Goal: Task Accomplishment & Management: Complete application form

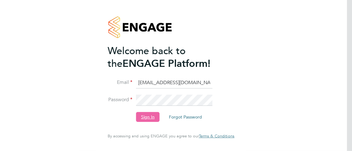
click at [147, 118] on button "Sign In" at bounding box center [148, 117] width 24 height 10
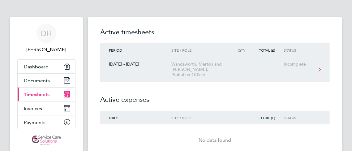
click at [319, 64] on link "[DATE] - [DATE] Wandsworth, [GEOGRAPHIC_DATA] and [PERSON_NAME], Probation Offi…" at bounding box center [214, 69] width 229 height 25
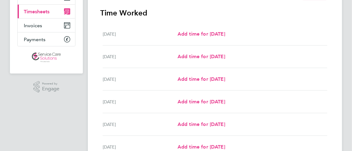
scroll to position [83, 0]
click at [209, 56] on span "Add time for [DATE]" at bounding box center [202, 56] width 48 height 6
select select "30"
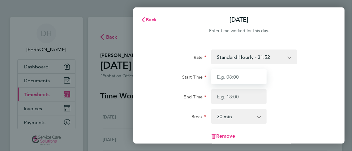
click at [243, 77] on input "Start Time" at bounding box center [239, 76] width 56 height 15
type input "08:30"
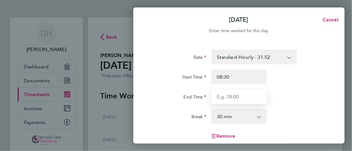
click at [225, 97] on input "End Time" at bounding box center [239, 96] width 56 height 15
type input "17:30"
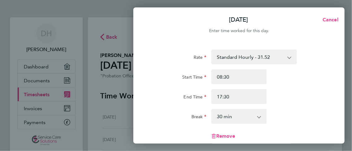
click at [212, 109] on select "0 min 15 min 30 min 45 min 60 min 75 min 90 min" at bounding box center [235, 116] width 47 height 14
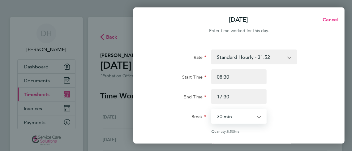
select select "45"
click option "45 min" at bounding box center [0, 0] width 0 height 0
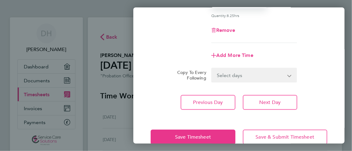
scroll to position [125, 0]
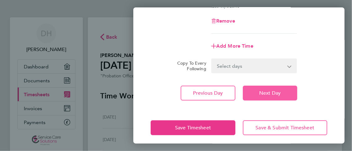
click at [274, 90] on span "Next Day" at bounding box center [269, 93] width 21 height 6
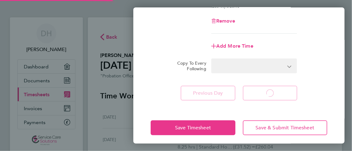
select select "30"
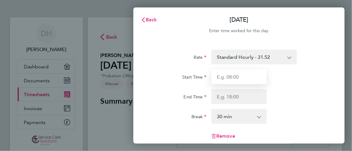
click at [252, 75] on input "Start Time" at bounding box center [239, 76] width 56 height 15
type input "08:30"
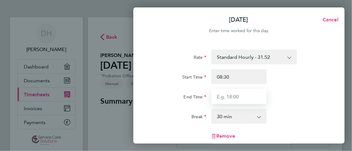
click at [248, 94] on input "End Time" at bounding box center [239, 96] width 56 height 15
type input "17:30"
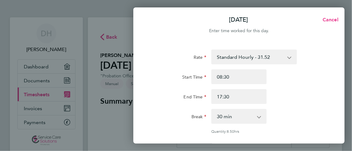
click at [260, 116] on app-icon-cross-button at bounding box center [262, 116] width 7 height 14
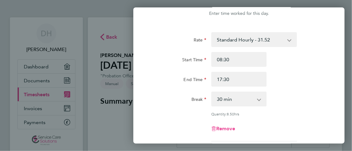
scroll to position [18, 0]
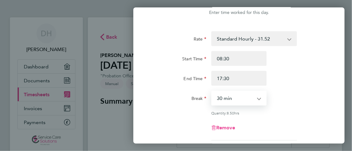
click at [212, 91] on select "0 min 15 min 30 min 45 min 60 min 75 min 90 min" at bounding box center [235, 98] width 47 height 14
select select "45"
click option "45 min" at bounding box center [0, 0] width 0 height 0
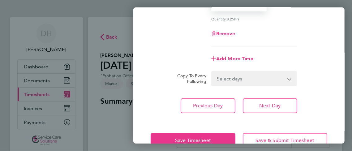
scroll to position [128, 0]
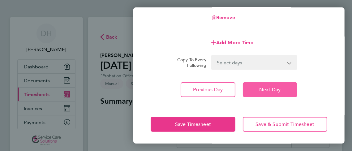
click at [267, 89] on span "Next Day" at bounding box center [269, 90] width 21 height 6
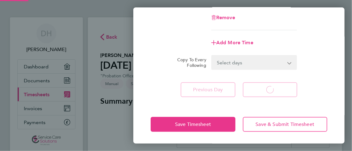
select select "30"
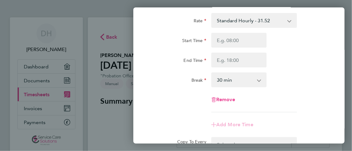
scroll to position [33, 0]
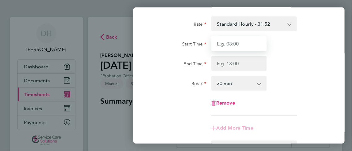
click at [254, 43] on input "Start Time" at bounding box center [239, 43] width 56 height 15
type input "08:00"
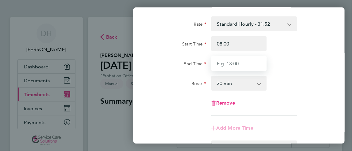
click at [237, 62] on input "End Time" at bounding box center [239, 63] width 56 height 15
type input "18:00"
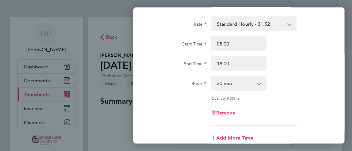
click at [260, 83] on app-icon-cross-button at bounding box center [262, 83] width 7 height 14
click at [259, 84] on app-icon-cross-button at bounding box center [262, 83] width 7 height 14
click at [212, 76] on select "0 min 15 min 30 min 45 min 60 min 75 min 90 min" at bounding box center [235, 83] width 47 height 14
click option "45 min" at bounding box center [0, 0] width 0 height 0
click at [260, 83] on app-icon-cross-button at bounding box center [262, 83] width 7 height 14
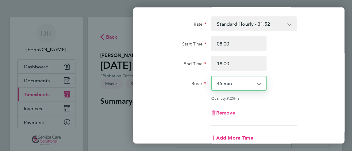
click at [212, 76] on select "0 min 15 min 30 min 45 min 60 min 75 min 90 min" at bounding box center [235, 83] width 47 height 14
select select "60"
click option "60 min" at bounding box center [0, 0] width 0 height 0
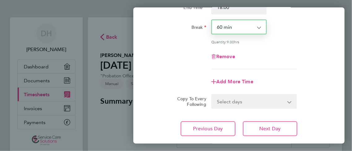
scroll to position [91, 0]
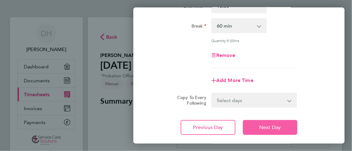
click at [271, 126] on span "Next Day" at bounding box center [269, 127] width 21 height 6
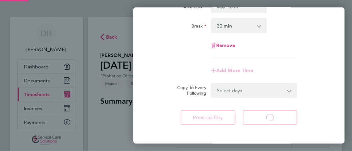
scroll to position [81, 0]
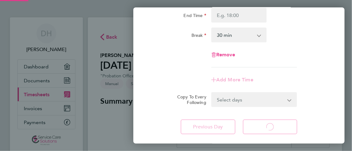
select select "30"
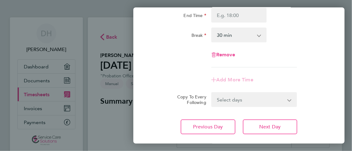
scroll to position [0, 0]
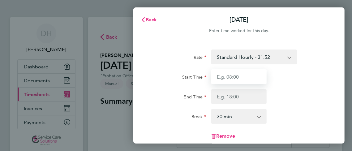
click at [251, 75] on input "Start Time" at bounding box center [239, 76] width 56 height 15
type input "08:30"
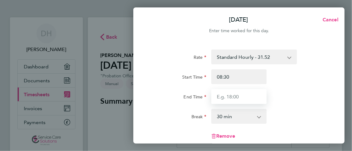
click at [242, 98] on input "End Time" at bounding box center [239, 96] width 56 height 15
type input "16:30"
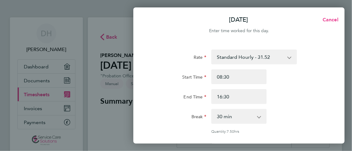
click at [260, 116] on app-icon-cross-button at bounding box center [262, 116] width 7 height 14
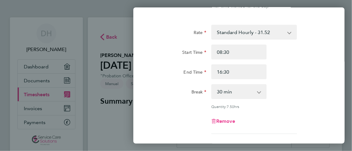
scroll to position [26, 0]
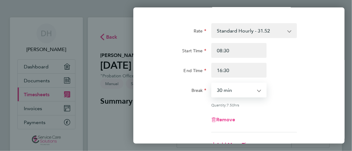
click at [212, 83] on select "0 min 15 min 30 min 45 min 60 min 75 min 90 min" at bounding box center [235, 90] width 47 height 14
select select "45"
click option "45 min" at bounding box center [0, 0] width 0 height 0
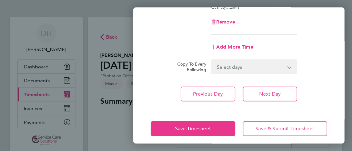
scroll to position [125, 0]
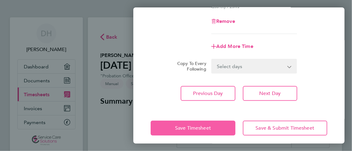
click at [206, 123] on button "Save Timesheet" at bounding box center [193, 128] width 84 height 15
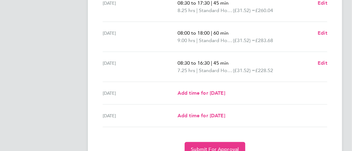
scroll to position [263, 0]
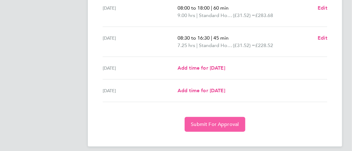
click at [220, 121] on span "Submit For Approval" at bounding box center [215, 124] width 48 height 6
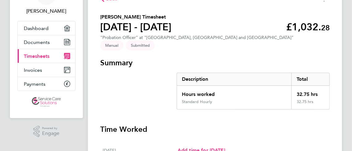
scroll to position [0, 0]
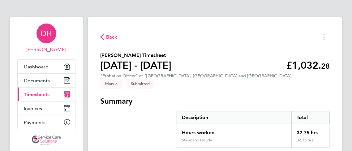
click at [47, 34] on span "DH" at bounding box center [46, 33] width 11 height 8
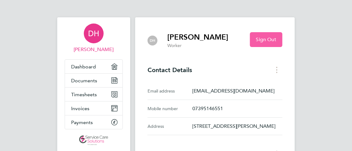
click at [276, 38] on span "Sign Out" at bounding box center [266, 39] width 20 height 6
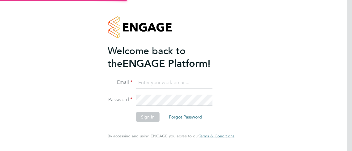
type input "[EMAIL_ADDRESS][DOMAIN_NAME]"
